Goal: Task Accomplishment & Management: Complete application form

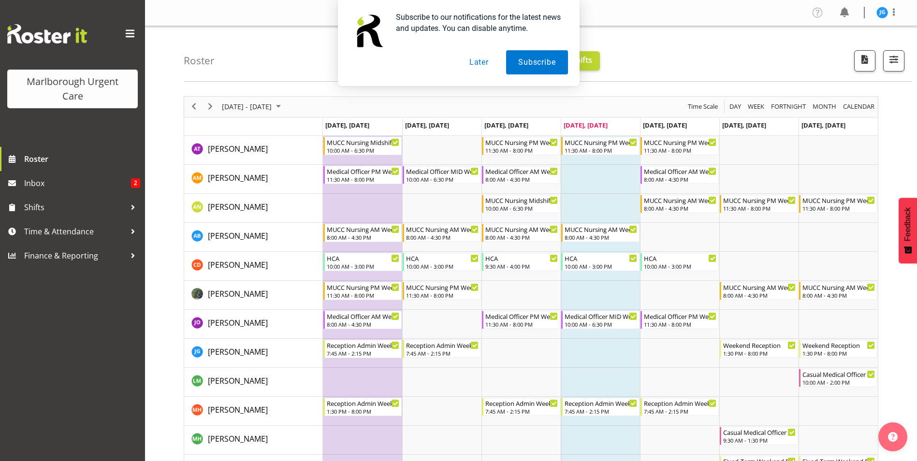
click at [478, 65] on button "Later" at bounding box center [480, 62] width 44 height 24
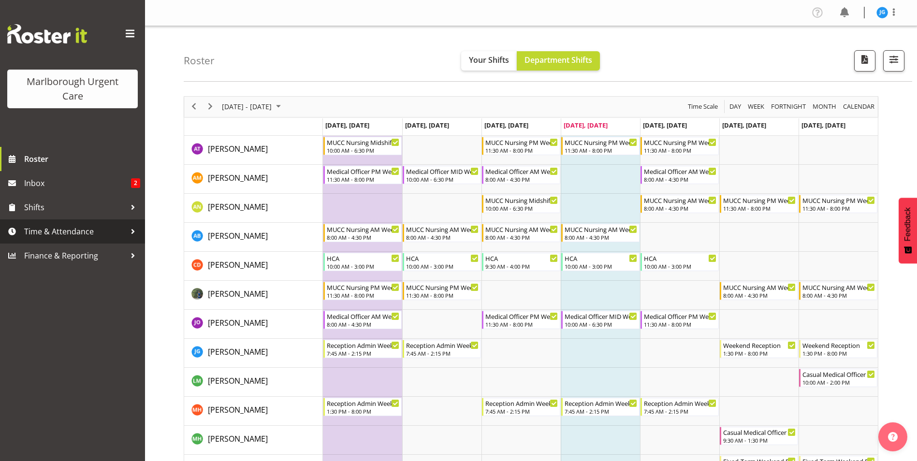
click at [74, 230] on span "Time & Attendance" at bounding box center [75, 231] width 102 height 15
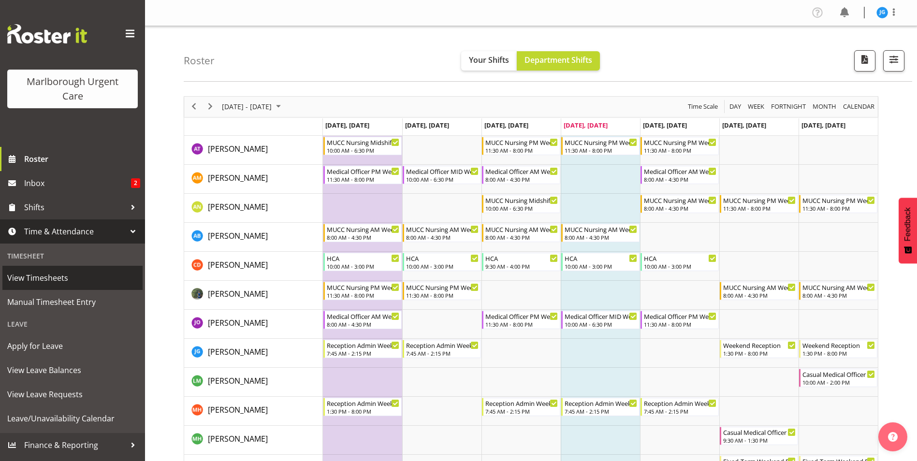
click at [52, 278] on span "View Timesheets" at bounding box center [72, 278] width 131 height 15
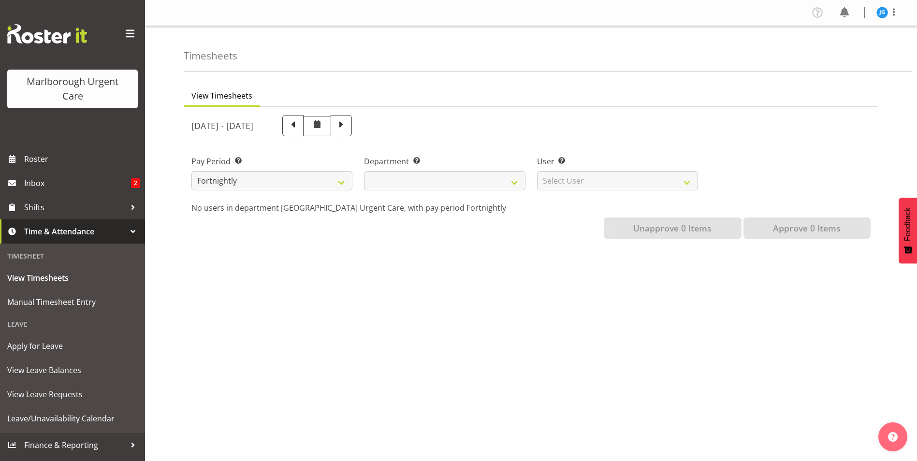
select select
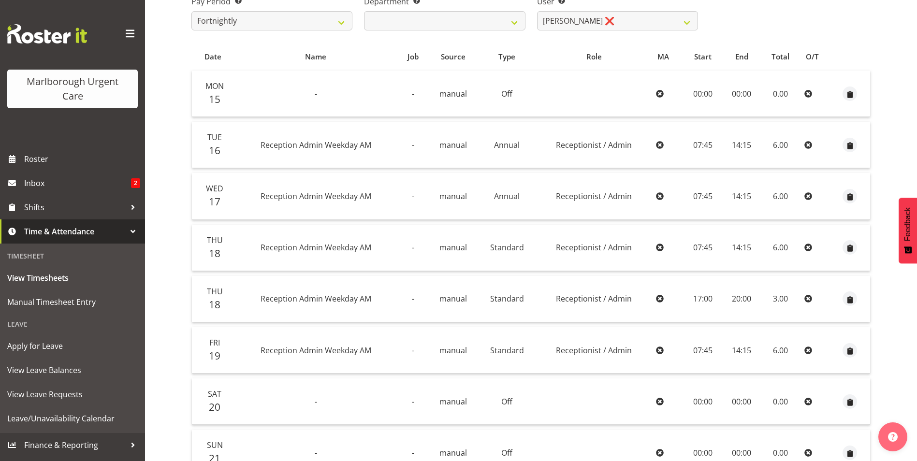
scroll to position [242, 0]
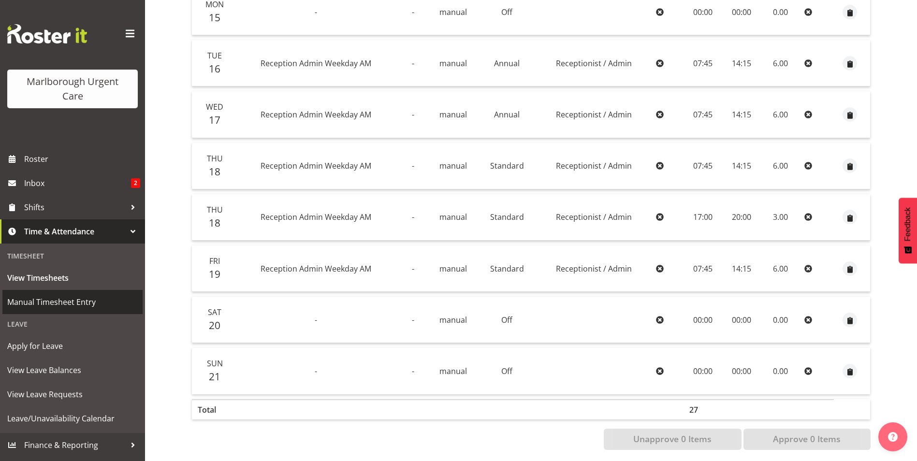
click at [78, 301] on span "Manual Timesheet Entry" at bounding box center [72, 302] width 131 height 15
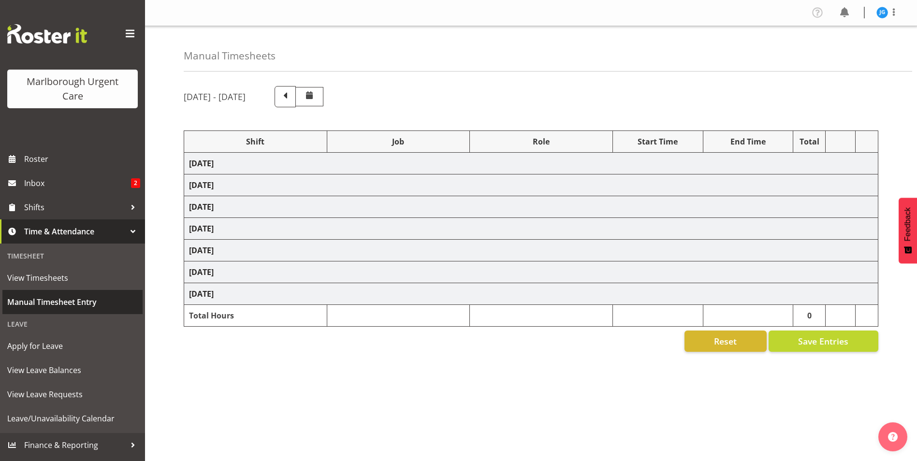
select select "81204"
select select "81205"
select select "81204"
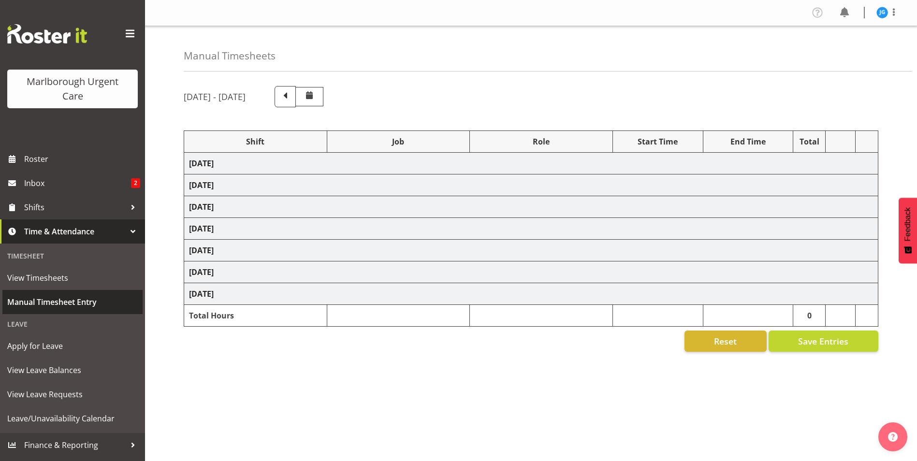
select select "80770"
select select "1563"
select select "80770"
select select "1563"
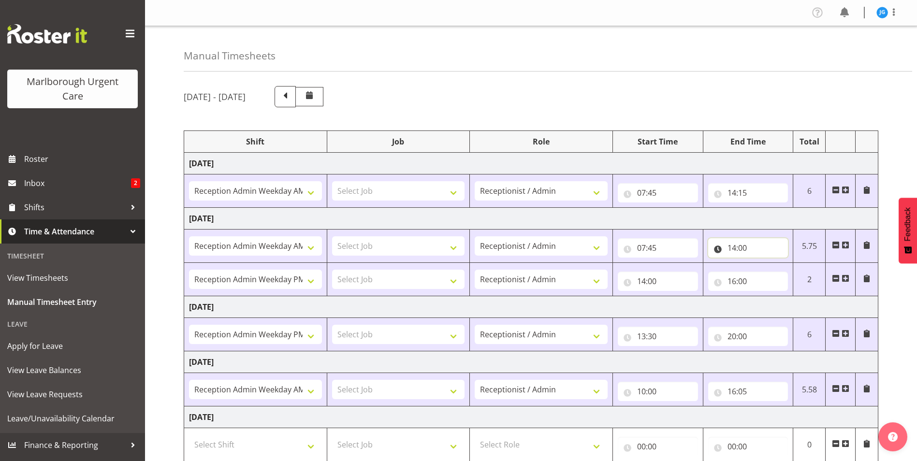
click at [739, 247] on input "14:00" at bounding box center [749, 247] width 80 height 19
click at [800, 273] on select "00 01 02 03 04 05 06 07 08 09 10 11 12 13 14 15 16 17 18 19 20 21 22 23 24 25 2…" at bounding box center [800, 273] width 22 height 19
select select "15"
click at [789, 264] on select "00 01 02 03 04 05 06 07 08 09 10 11 12 13 14 15 16 17 18 19 20 21 22 23 24 25 2…" at bounding box center [800, 273] width 22 height 19
type input "14:15"
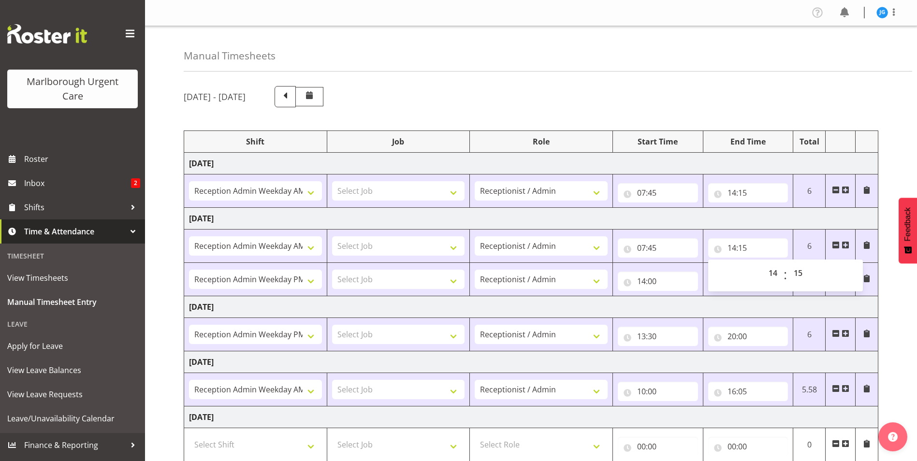
click at [782, 226] on td "Tuesday 23rd September 2025" at bounding box center [531, 219] width 694 height 22
click at [738, 392] on input "16:05" at bounding box center [749, 391] width 80 height 19
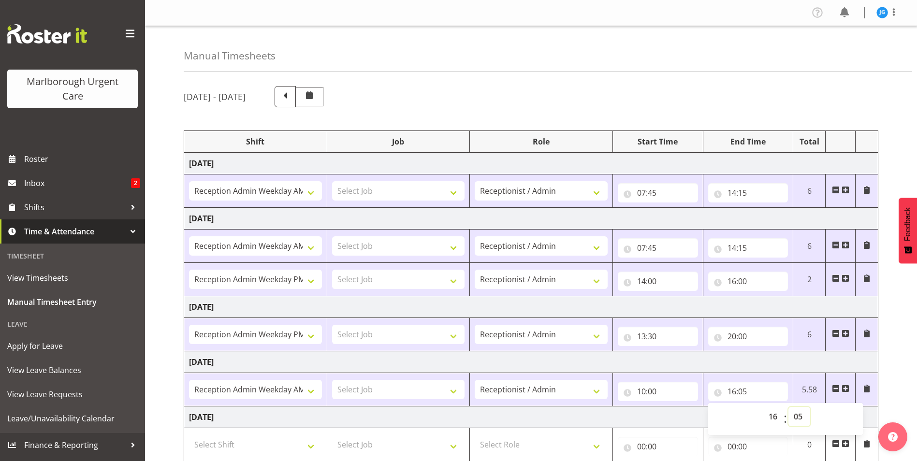
click at [798, 415] on select "00 01 02 03 04 05 06 07 08 09 10 11 12 13 14 15 16 17 18 19 20 21 22 23 24 25 2…" at bounding box center [800, 416] width 22 height 19
select select "15"
click at [789, 407] on select "00 01 02 03 04 05 06 07 08 09 10 11 12 13 14 15 16 17 18 19 20 21 22 23 24 25 2…" at bounding box center [800, 416] width 22 height 19
type input "16:15"
click at [761, 370] on td "Thursday 25th September 2025" at bounding box center [531, 363] width 694 height 22
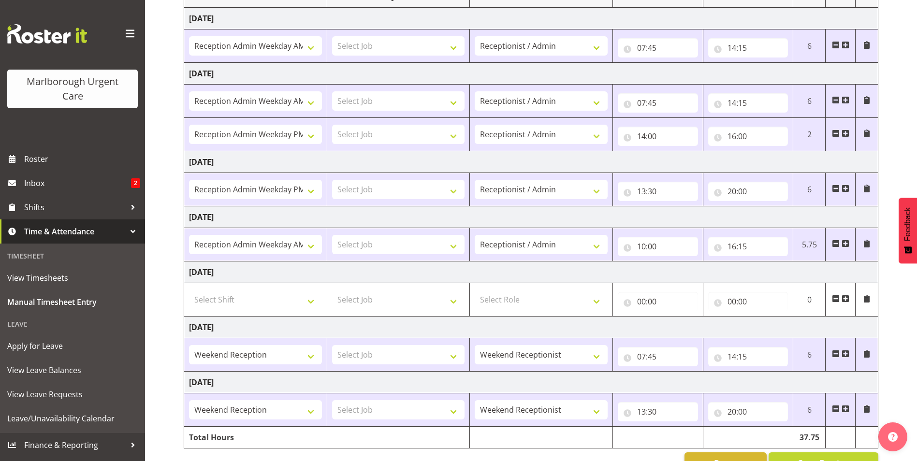
scroll to position [172, 0]
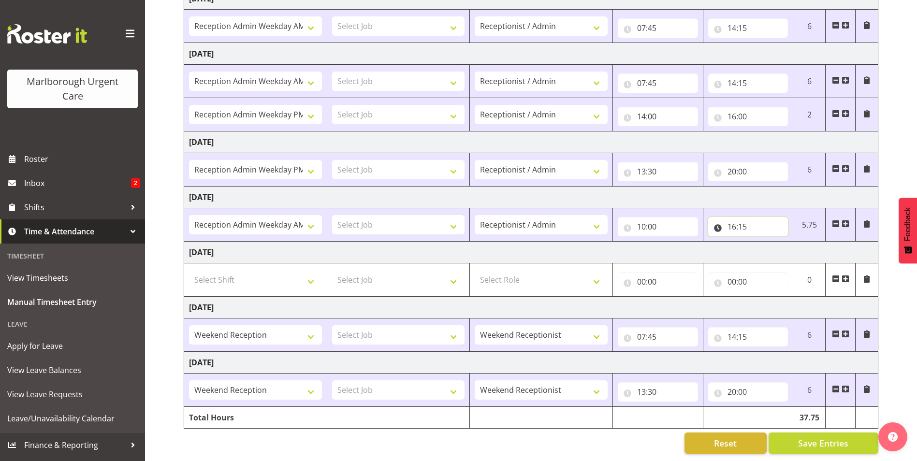
click at [740, 220] on input "16:15" at bounding box center [749, 226] width 80 height 19
click at [799, 242] on select "00 01 02 03 04 05 06 07 08 09 10 11 12 13 14 15 16 17 18 19 20 21 22 23 24 25 2…" at bounding box center [800, 251] width 22 height 19
select select "30"
click at [789, 242] on select "00 01 02 03 04 05 06 07 08 09 10 11 12 13 14 15 16 17 18 19 20 21 22 23 24 25 2…" at bounding box center [800, 251] width 22 height 19
type input "16:30"
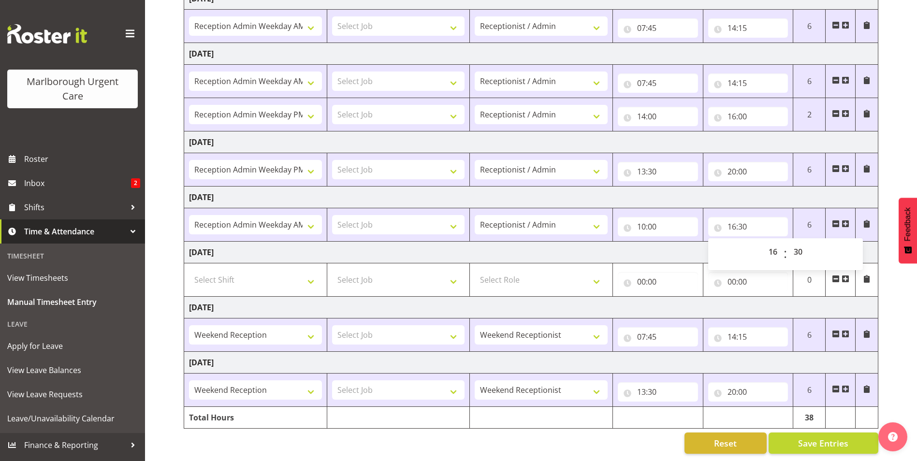
click at [693, 245] on td "[DATE]" at bounding box center [531, 253] width 694 height 22
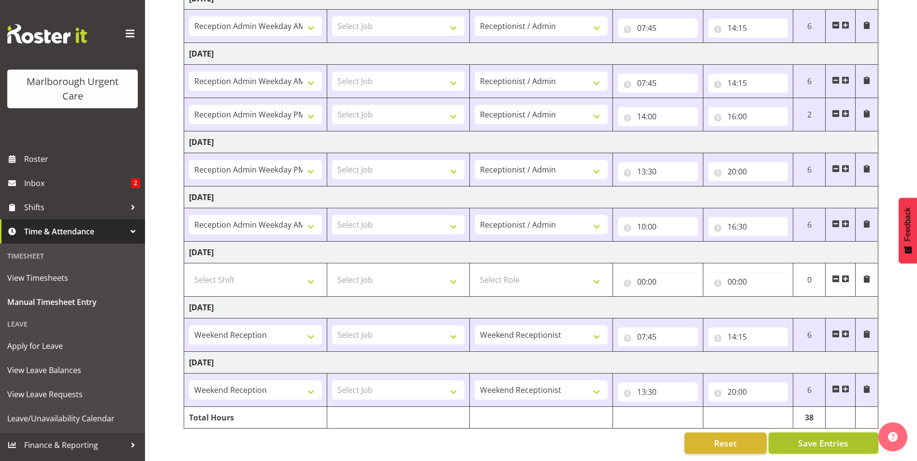
click at [803, 437] on span "Save Entries" at bounding box center [823, 443] width 50 height 13
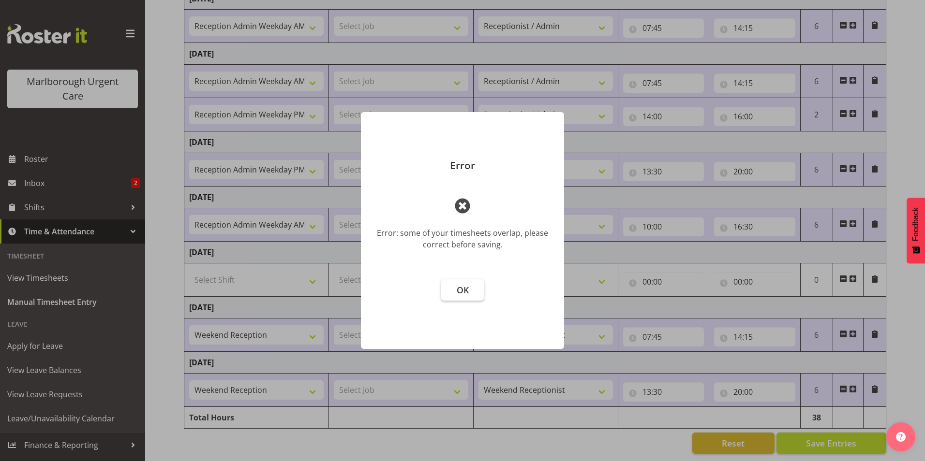
click at [469, 292] on button "OK" at bounding box center [462, 290] width 43 height 21
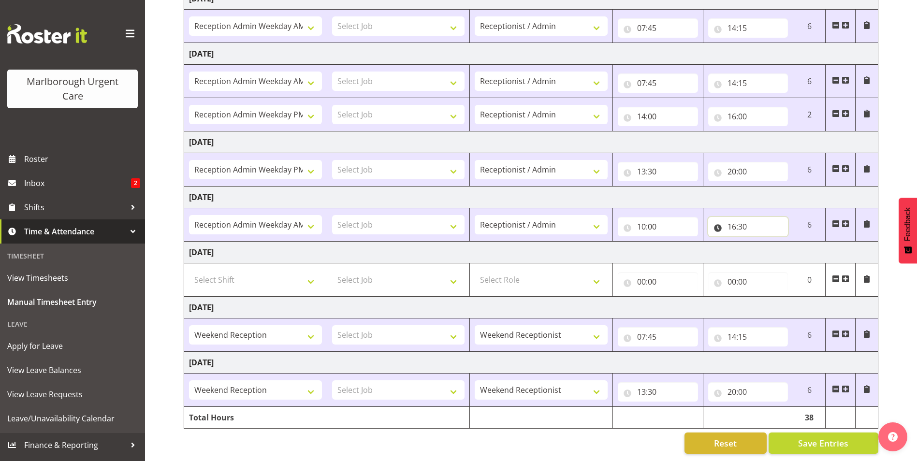
click at [743, 221] on input "16:30" at bounding box center [749, 226] width 80 height 19
click at [798, 242] on select "00 01 02 03 04 05 06 07 08 09 10 11 12 13 14 15 16 17 18 19 20 21 22 23 24 25 2…" at bounding box center [800, 251] width 22 height 19
select select "15"
click at [789, 242] on select "00 01 02 03 04 05 06 07 08 09 10 11 12 13 14 15 16 17 18 19 20 21 22 23 24 25 2…" at bounding box center [800, 251] width 22 height 19
type input "16:15"
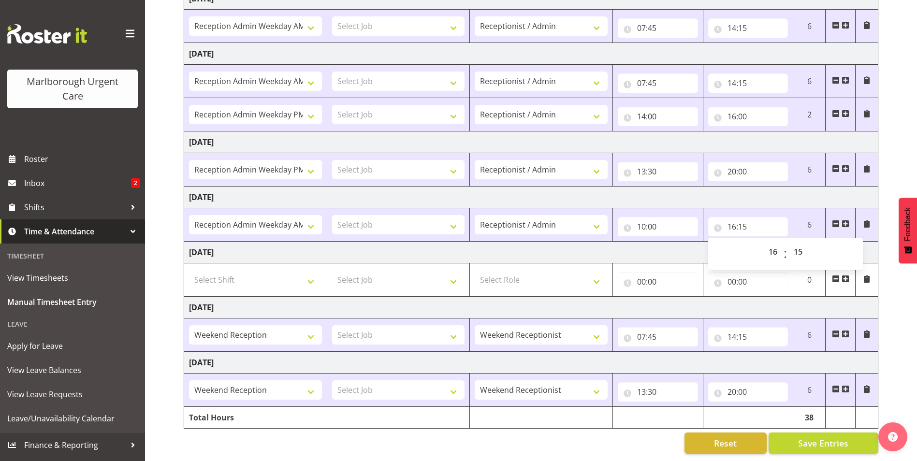
click at [680, 245] on td "[DATE]" at bounding box center [531, 253] width 694 height 22
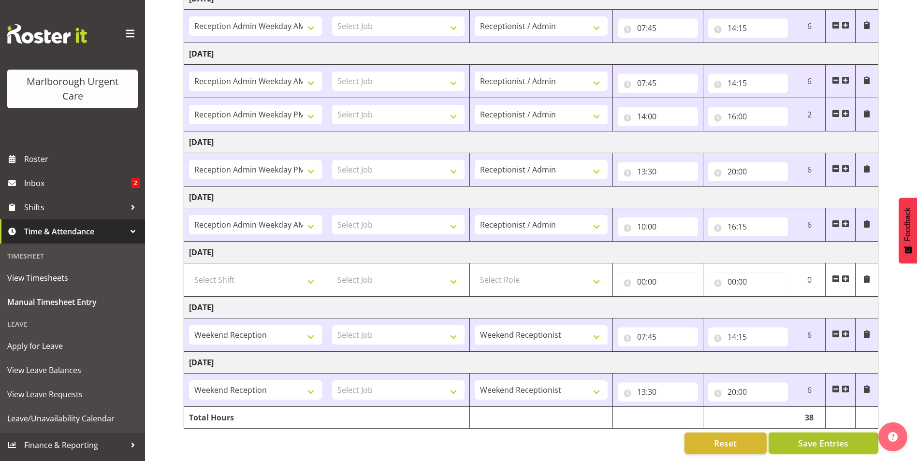
click at [806, 433] on button "Save Entries" at bounding box center [824, 443] width 110 height 21
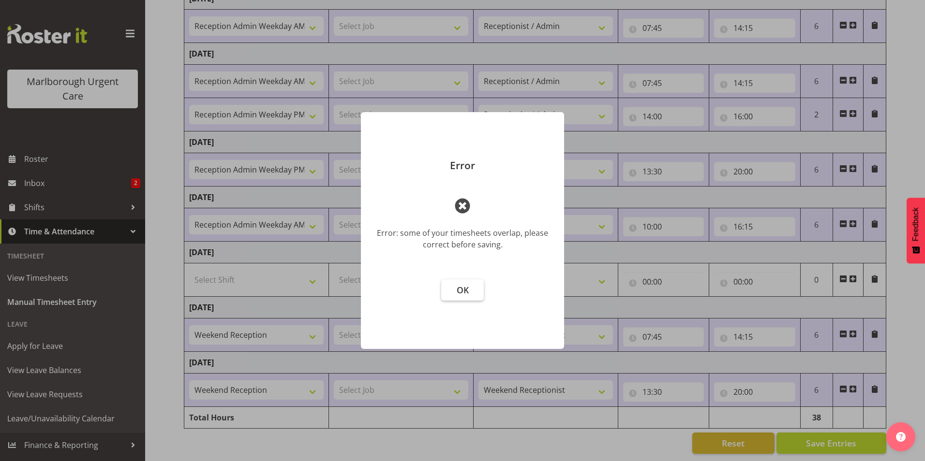
click at [469, 293] on button "OK" at bounding box center [462, 290] width 43 height 21
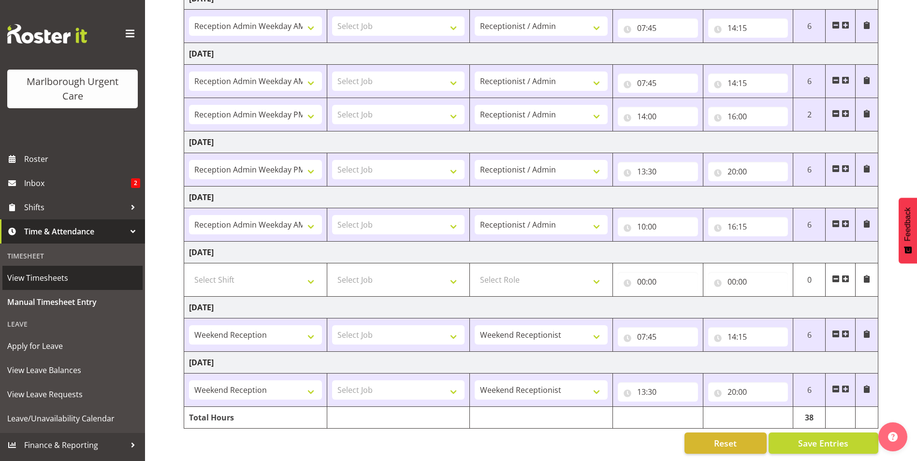
click at [52, 277] on span "View Timesheets" at bounding box center [72, 278] width 131 height 15
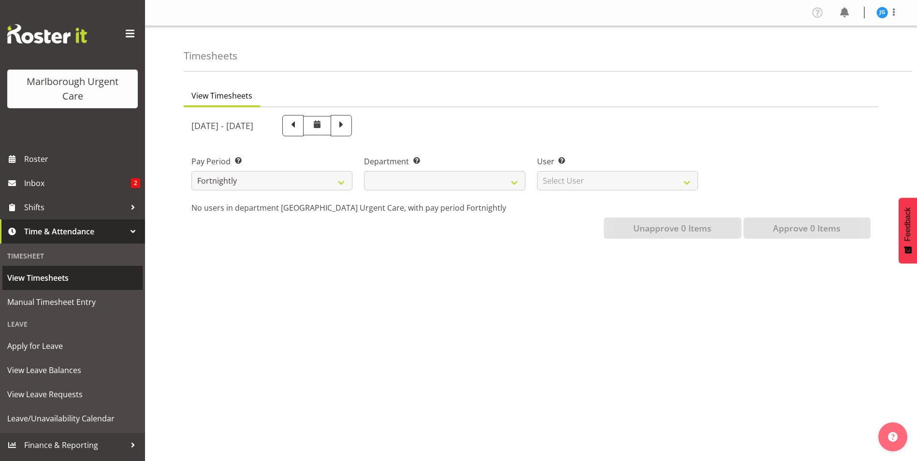
select select
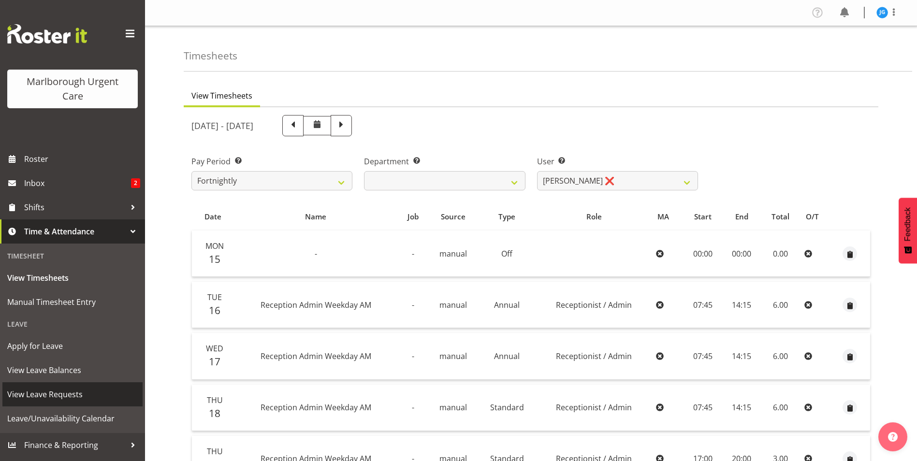
click at [60, 395] on span "View Leave Requests" at bounding box center [72, 394] width 131 height 15
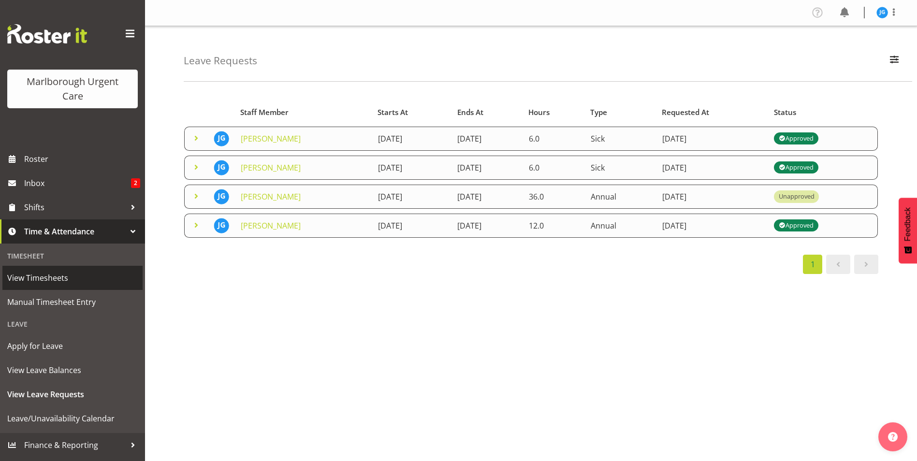
click at [48, 277] on span "View Timesheets" at bounding box center [72, 278] width 131 height 15
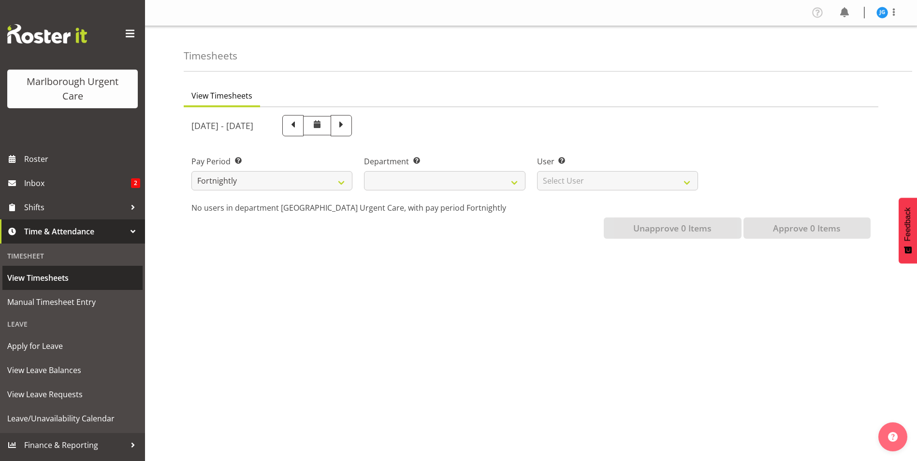
select select
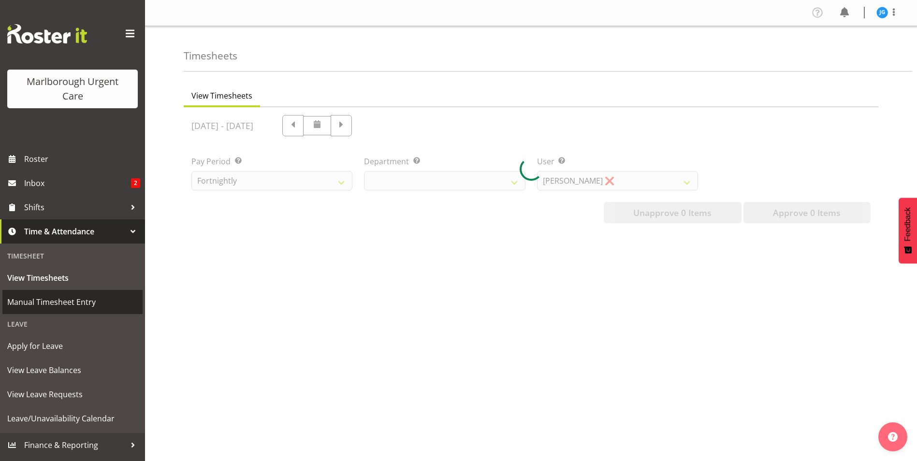
click at [50, 301] on span "Manual Timesheet Entry" at bounding box center [72, 302] width 131 height 15
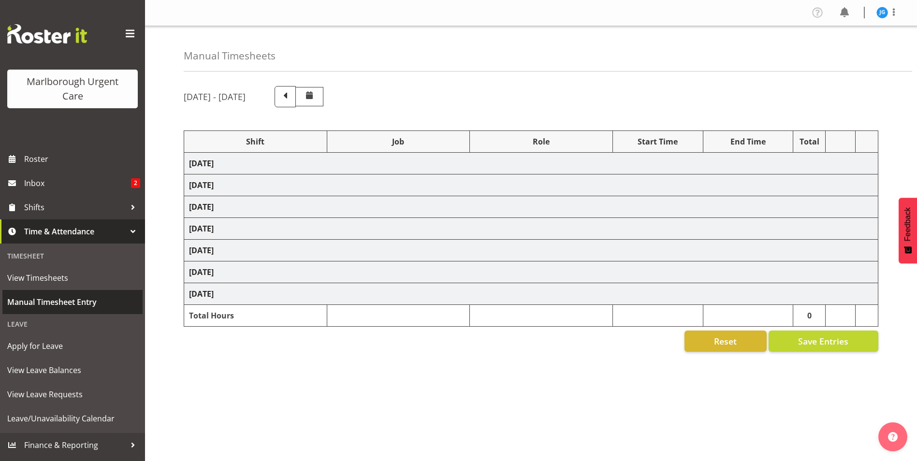
select select "81204"
select select "81205"
select select "81204"
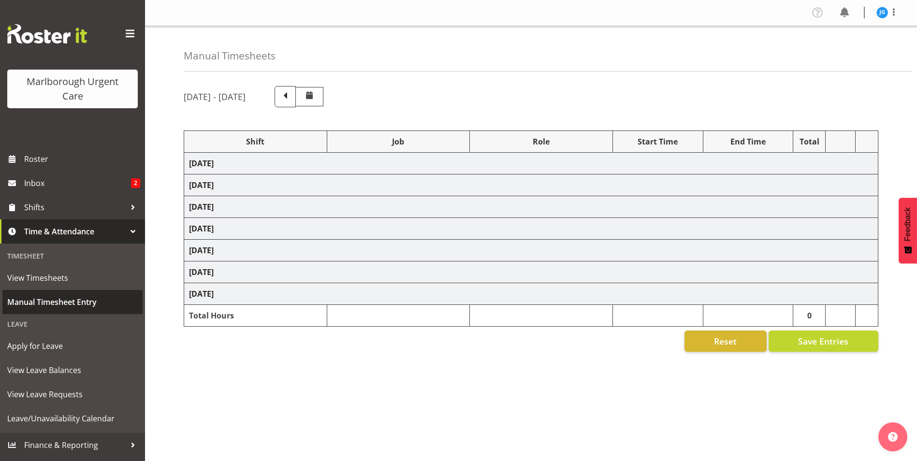
select select "80770"
select select "1563"
select select "80770"
select select "1563"
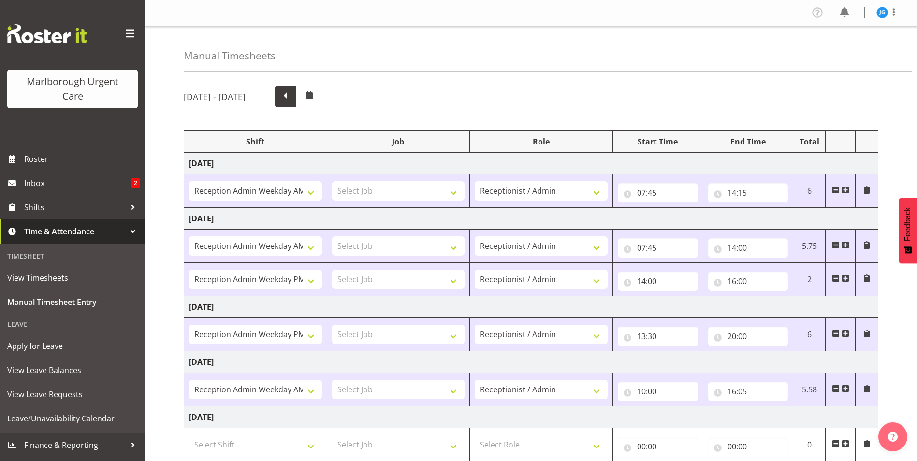
click at [292, 99] on span at bounding box center [285, 95] width 13 height 13
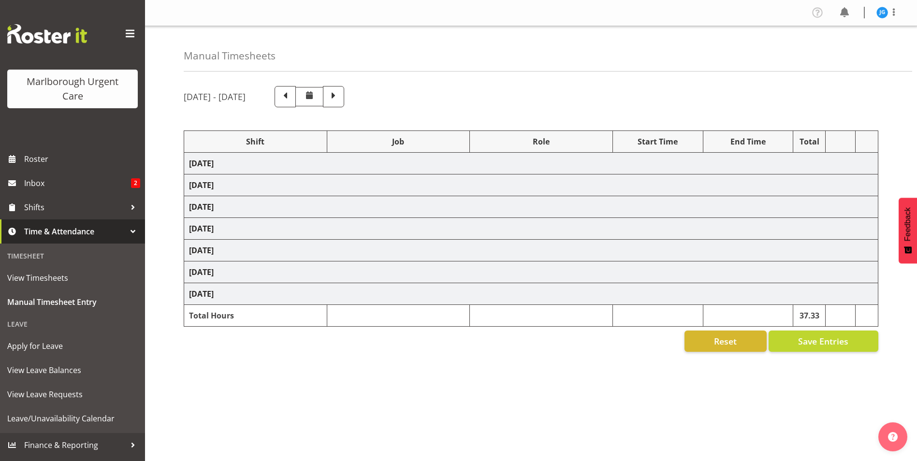
select select "81204"
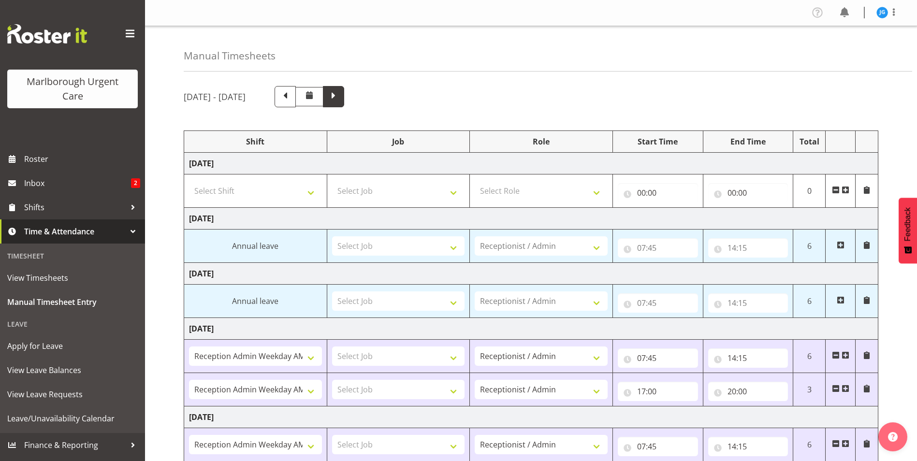
click at [340, 98] on span at bounding box center [333, 95] width 13 height 13
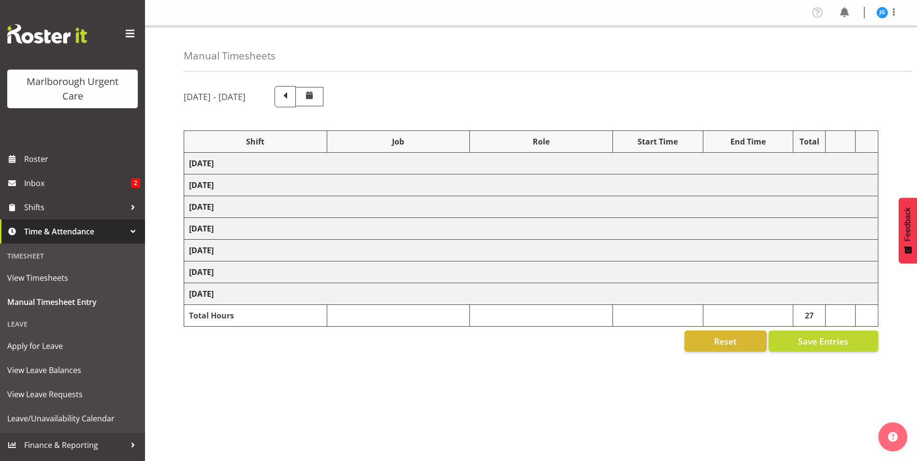
select select "81204"
select select "81205"
select select "81204"
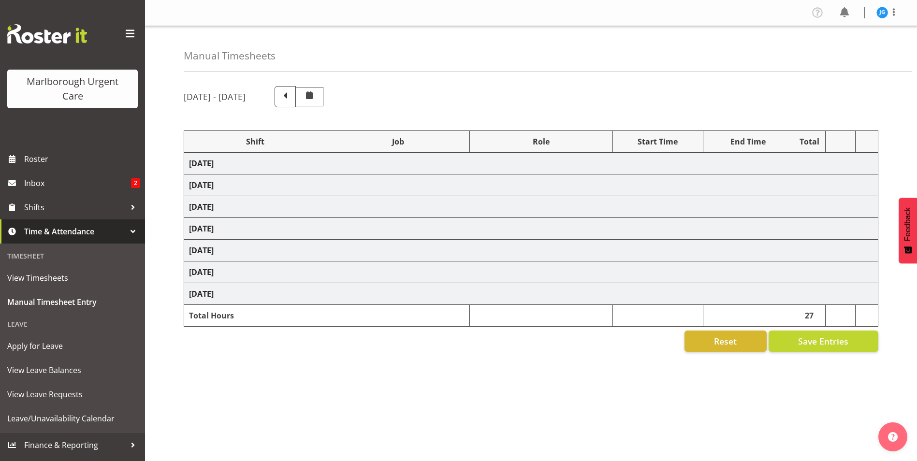
select select "80770"
select select "1563"
select select "80770"
select select "1563"
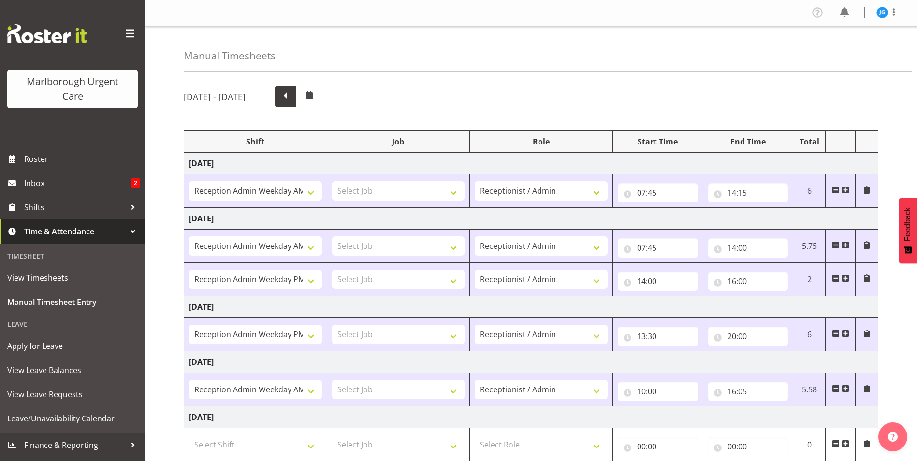
click at [292, 100] on span at bounding box center [285, 95] width 13 height 13
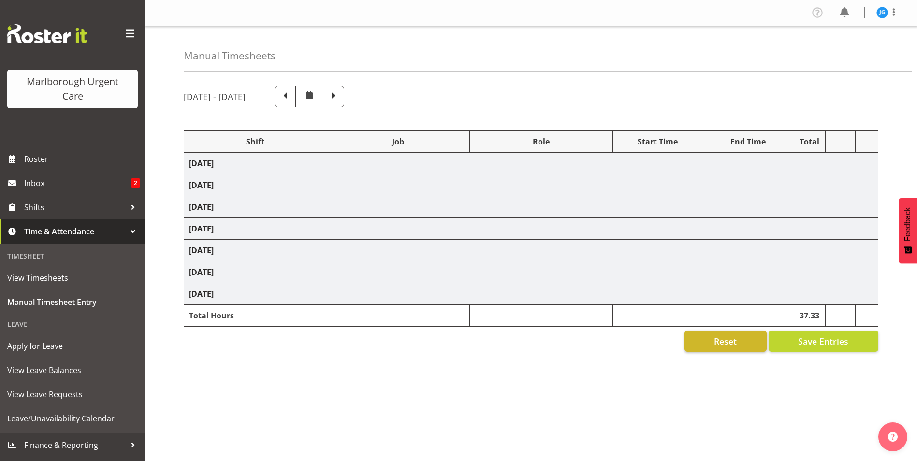
select select "81204"
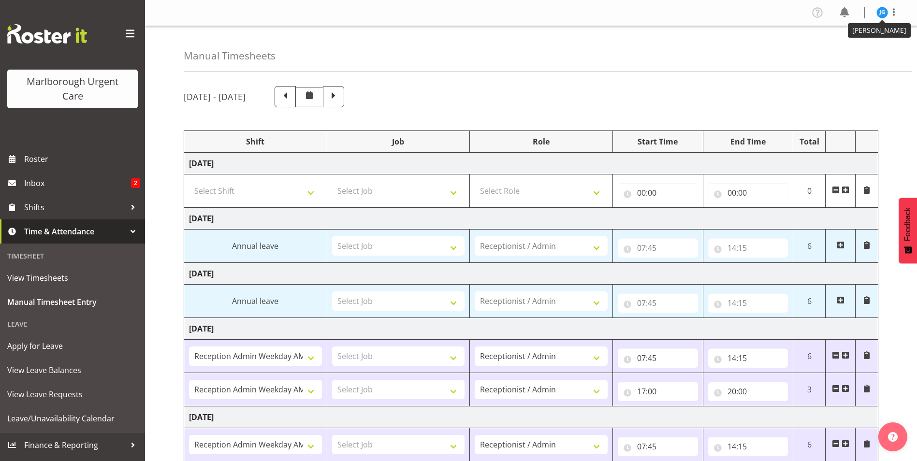
click at [883, 12] on img at bounding box center [883, 13] width 12 height 12
click at [857, 50] on link "Log Out" at bounding box center [853, 50] width 93 height 17
